Goal: Information Seeking & Learning: Learn about a topic

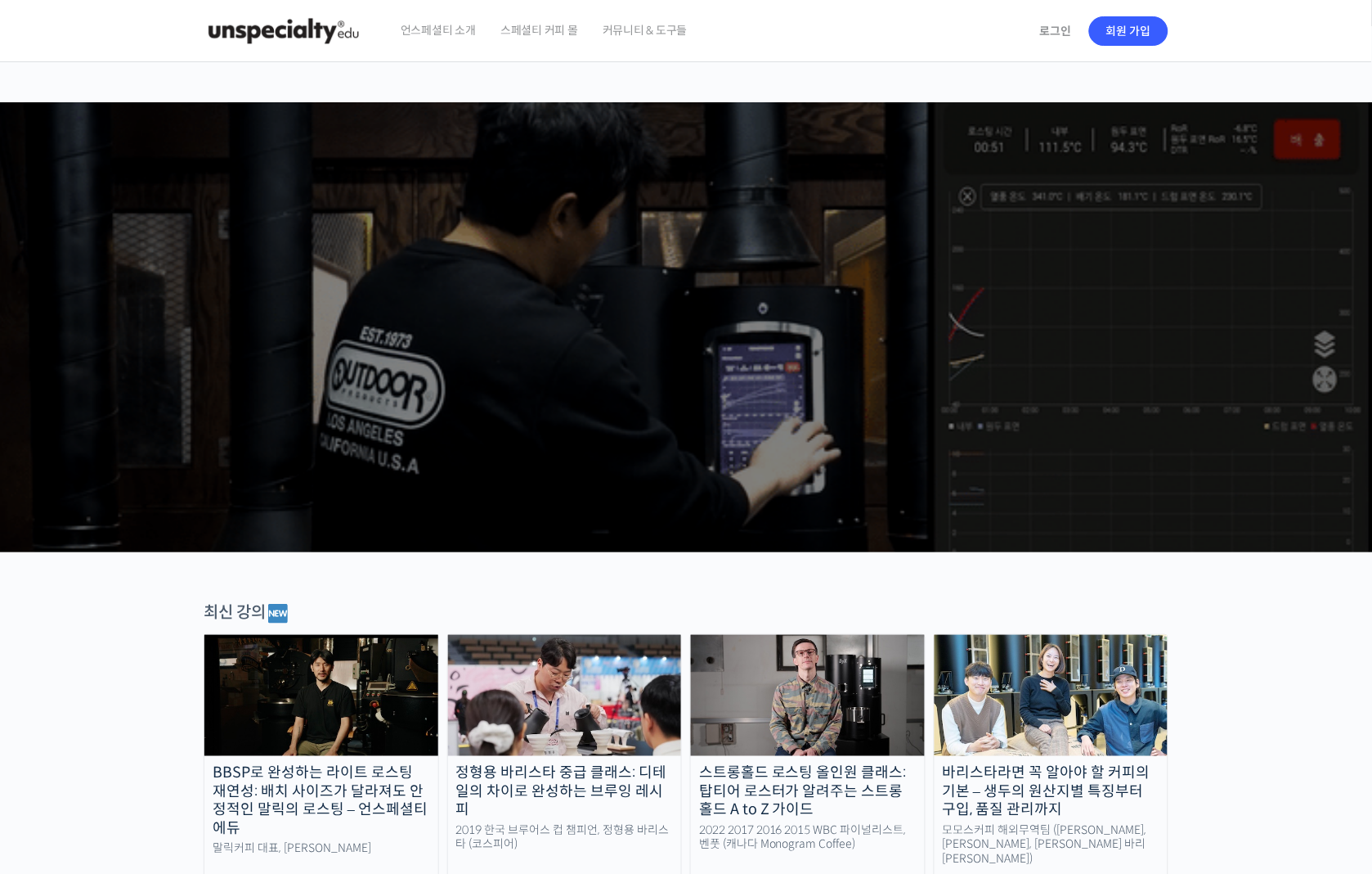
click at [451, 30] on span "언스페셜티 소개" at bounding box center [438, 30] width 75 height 62
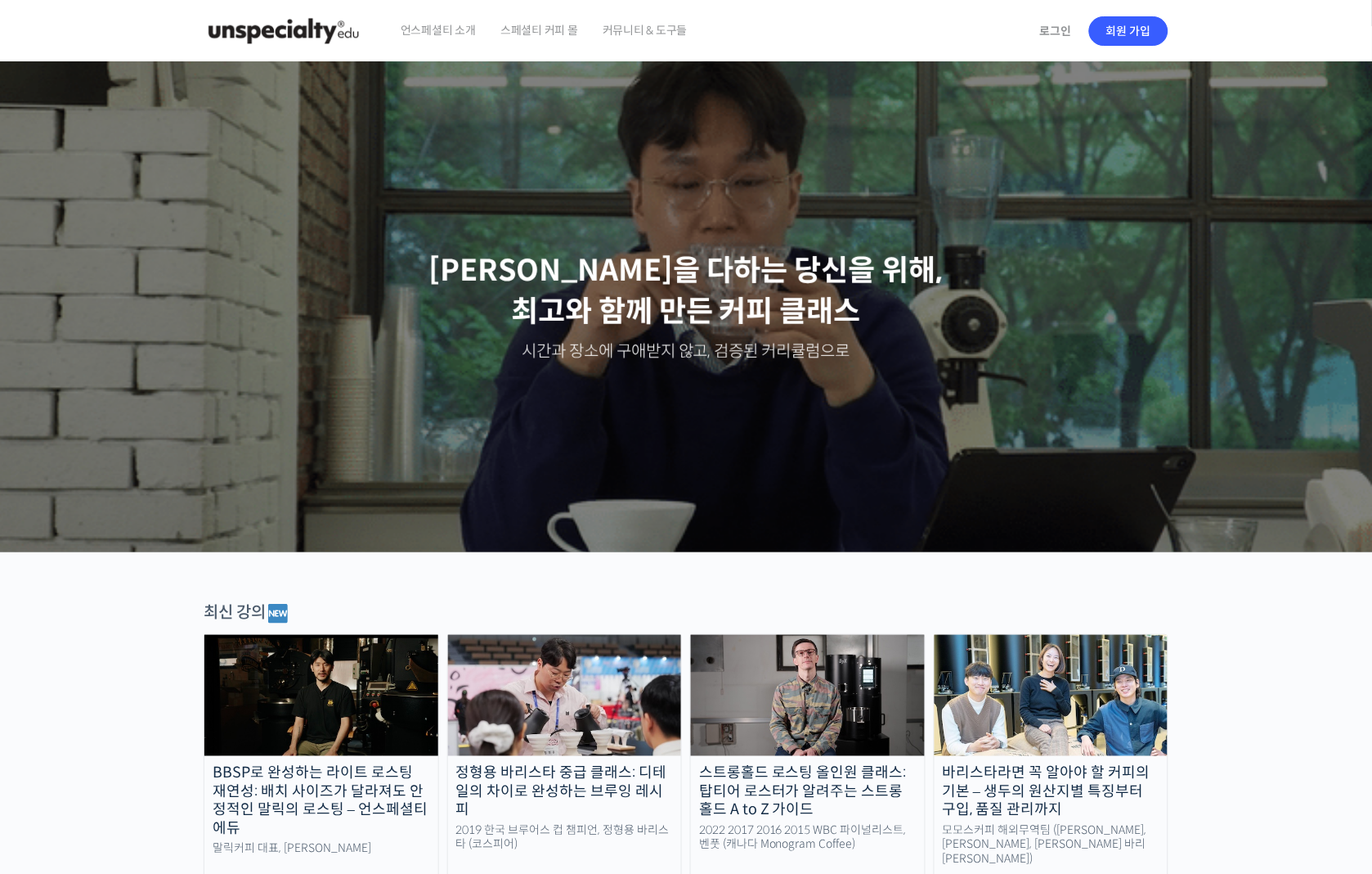
click at [274, 33] on img at bounding box center [283, 31] width 160 height 49
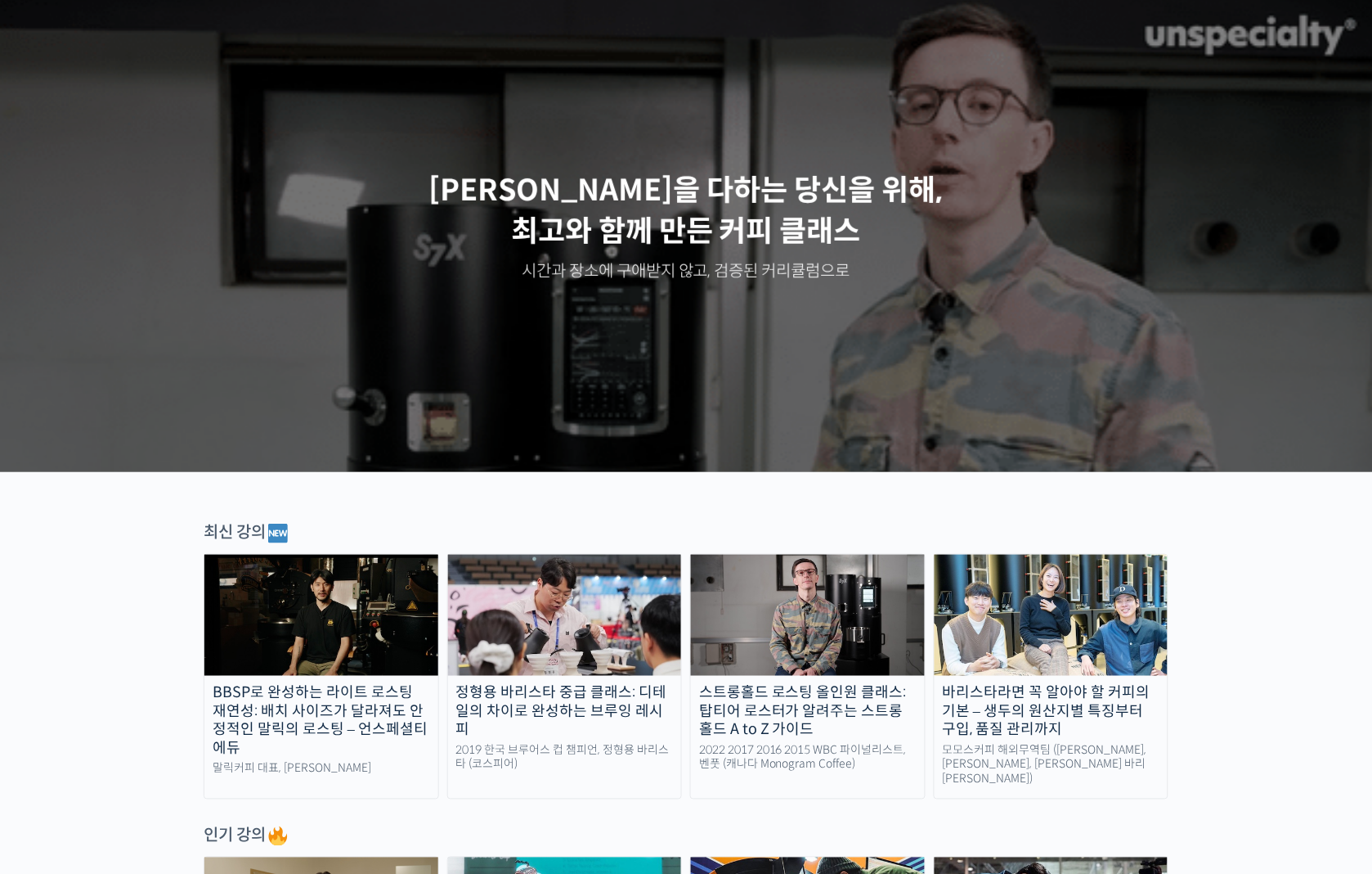
scroll to position [90, 0]
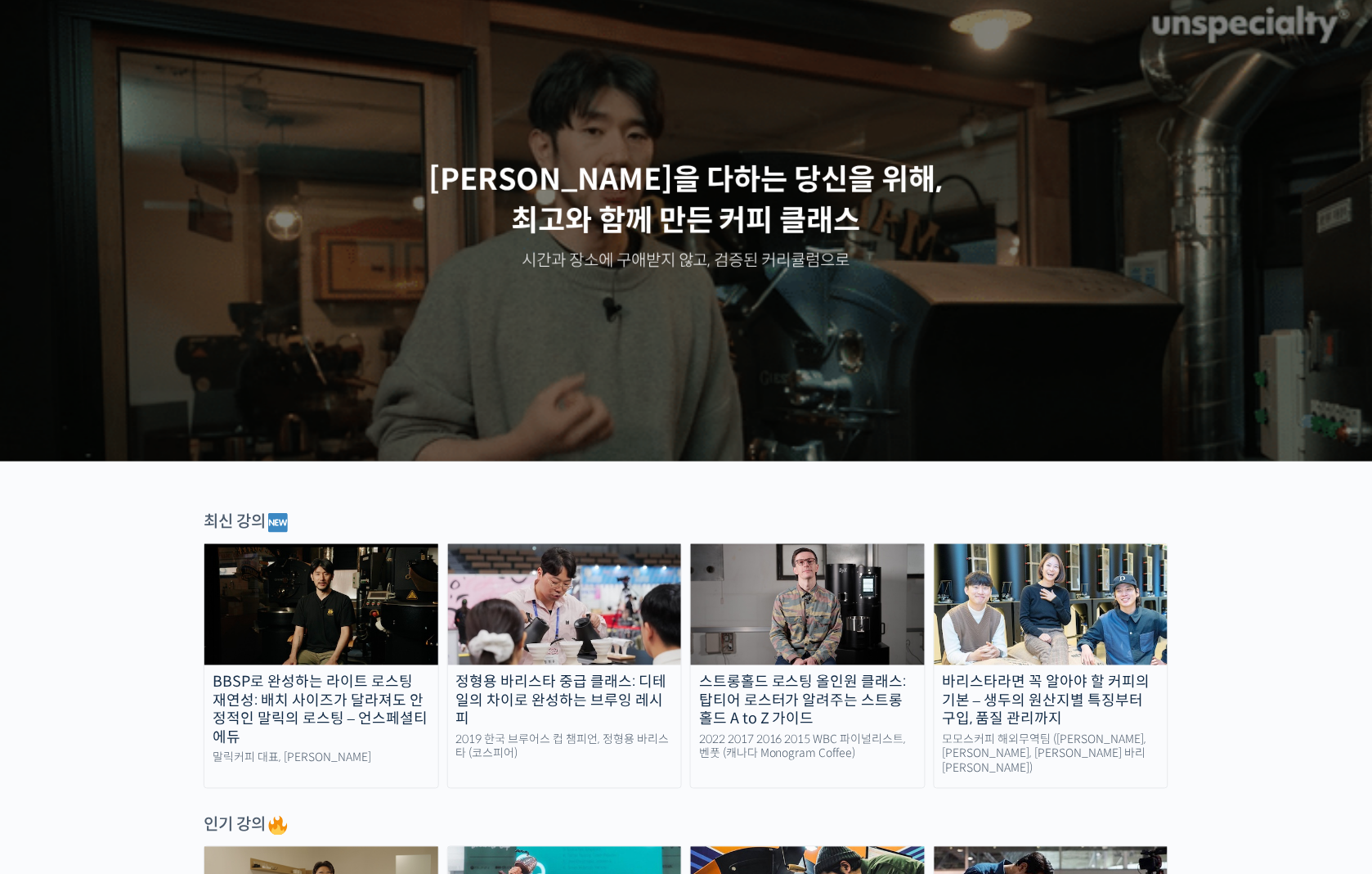
click at [560, 620] on img at bounding box center [565, 604] width 234 height 121
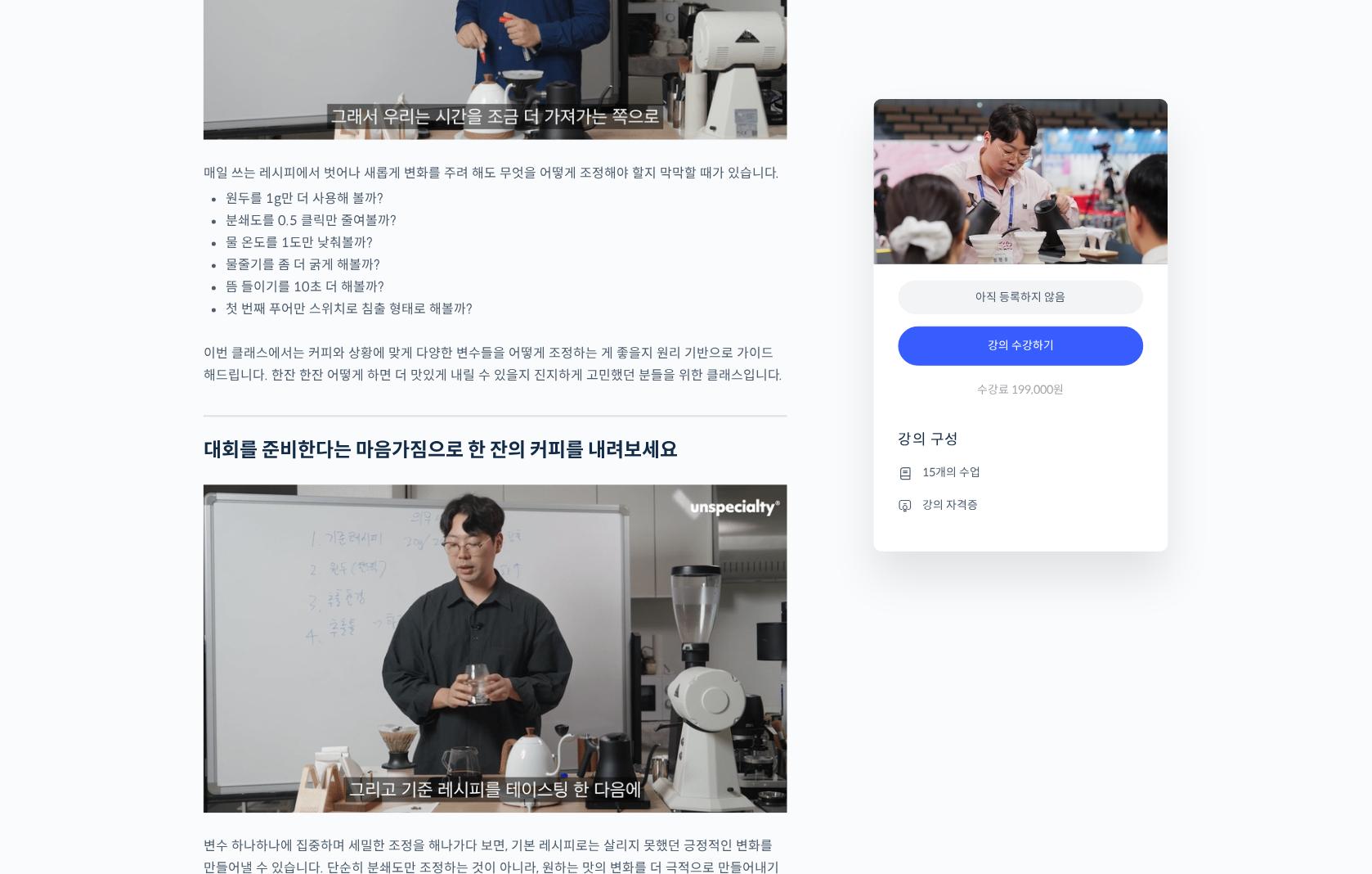
scroll to position [2363, 0]
